Goal: Check status: Check status

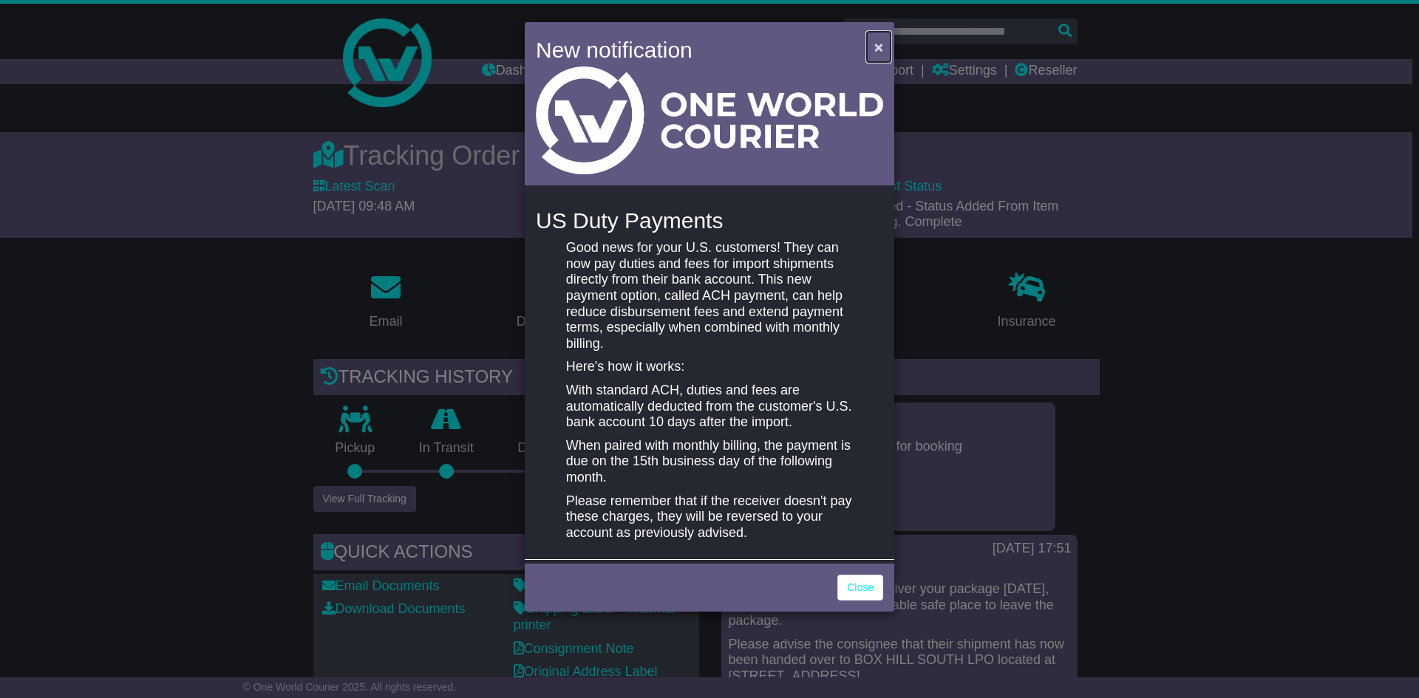
click at [876, 37] on button "×" at bounding box center [879, 47] width 24 height 30
click at [877, 52] on span "×" at bounding box center [878, 46] width 9 height 17
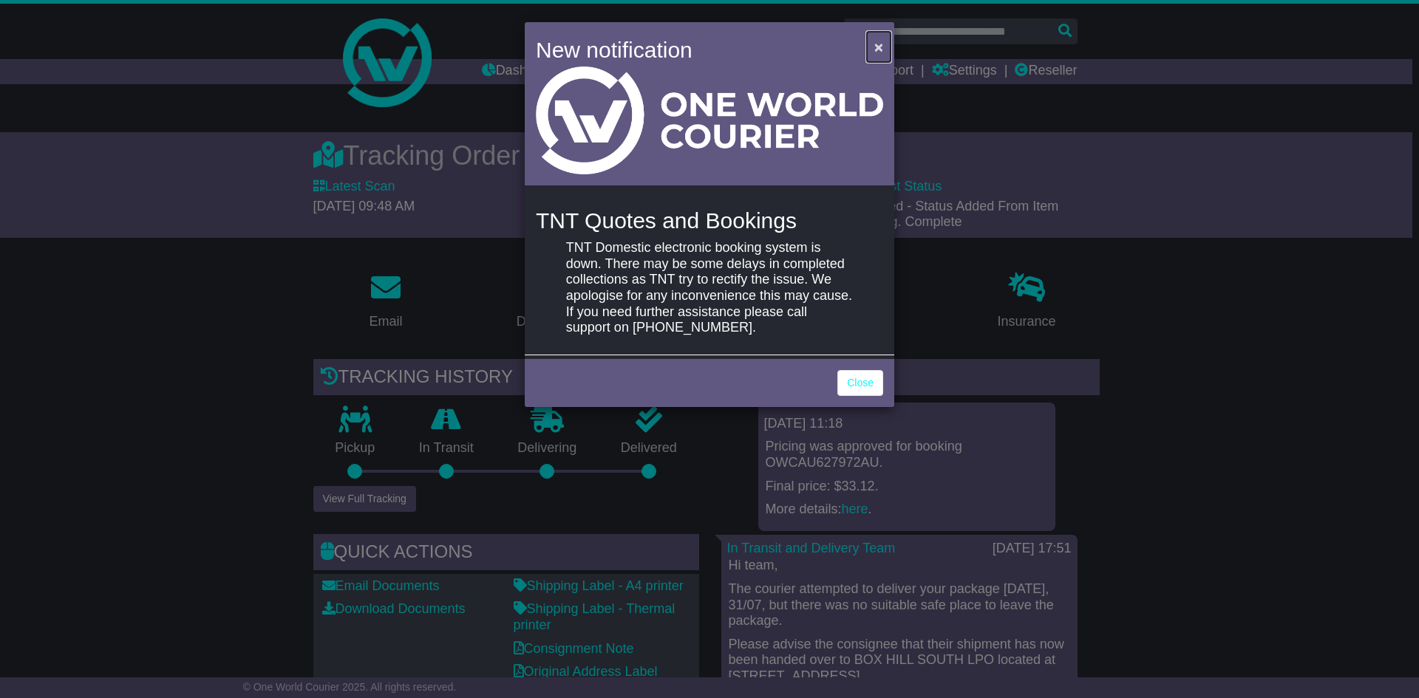
click at [885, 50] on button "×" at bounding box center [879, 47] width 24 height 30
click at [881, 52] on span "×" at bounding box center [878, 46] width 9 height 17
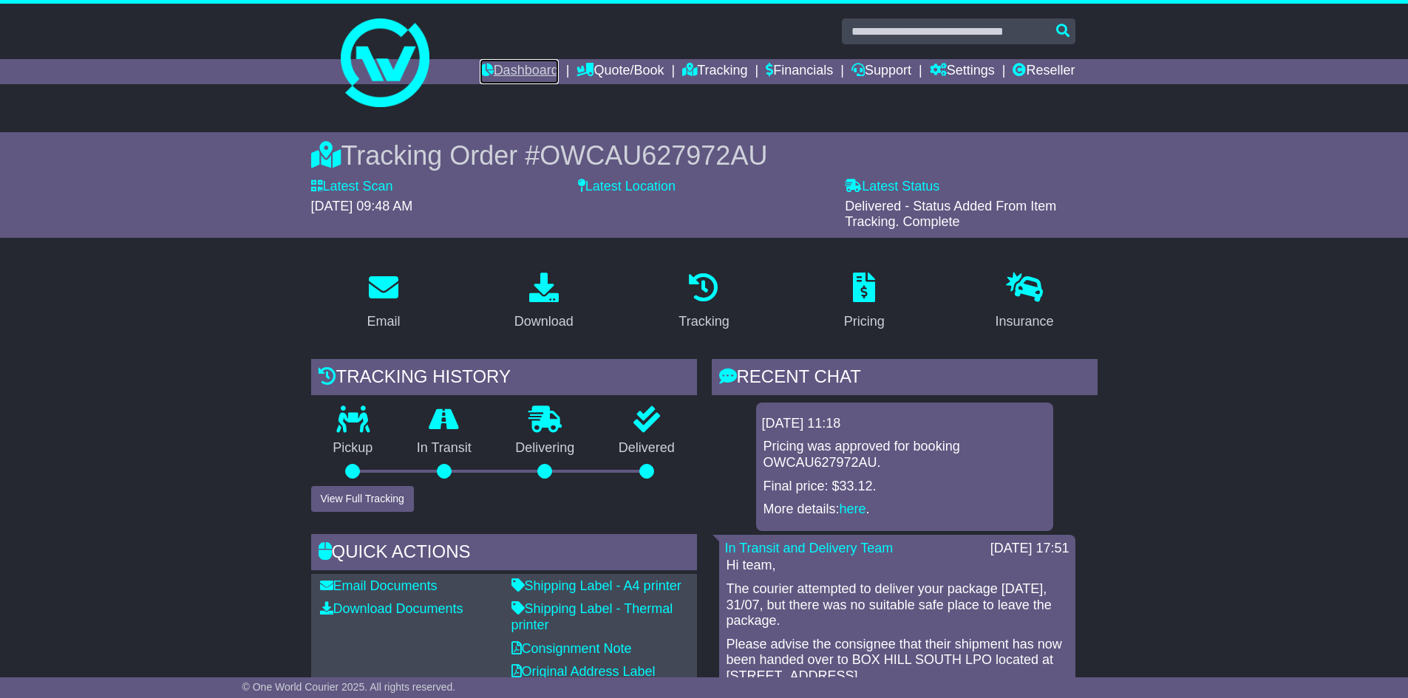
click at [506, 65] on link "Dashboard" at bounding box center [519, 71] width 79 height 25
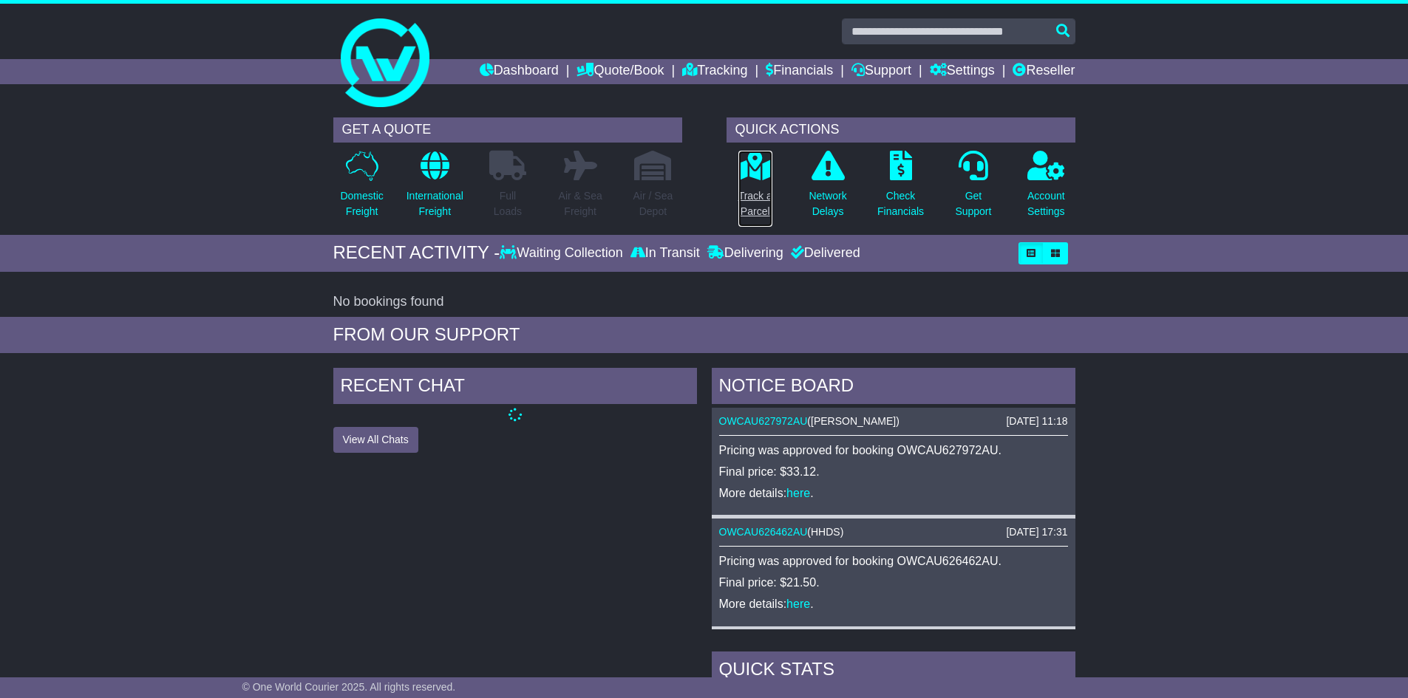
click at [754, 195] on p "Track a Parcel" at bounding box center [755, 203] width 34 height 31
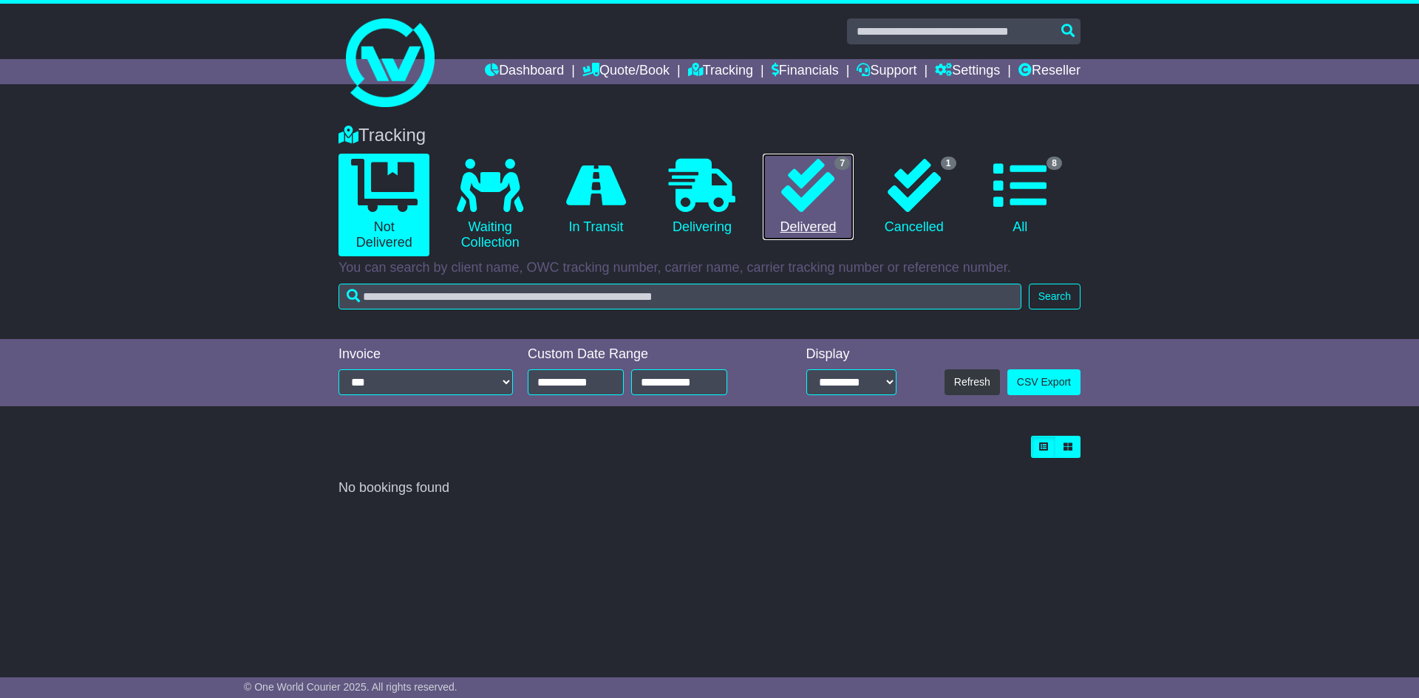
click at [813, 159] on icon at bounding box center [807, 185] width 53 height 53
